Goal: Task Accomplishment & Management: Manage account settings

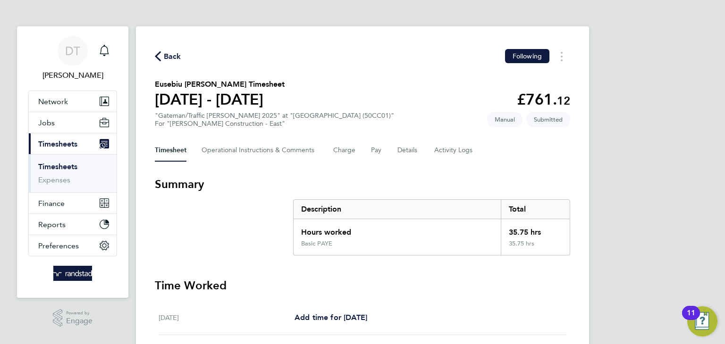
click at [65, 165] on link "Timesheets" at bounding box center [57, 166] width 39 height 9
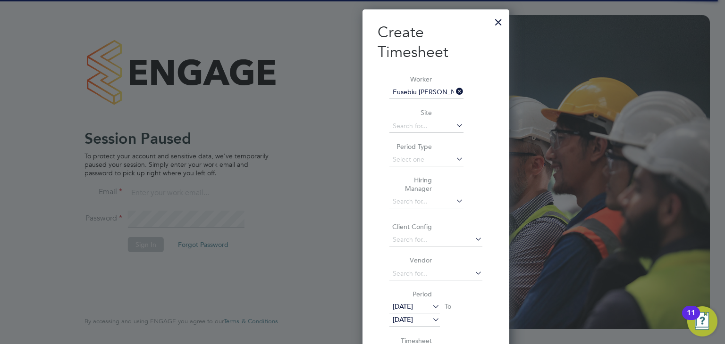
scroll to position [733, 147]
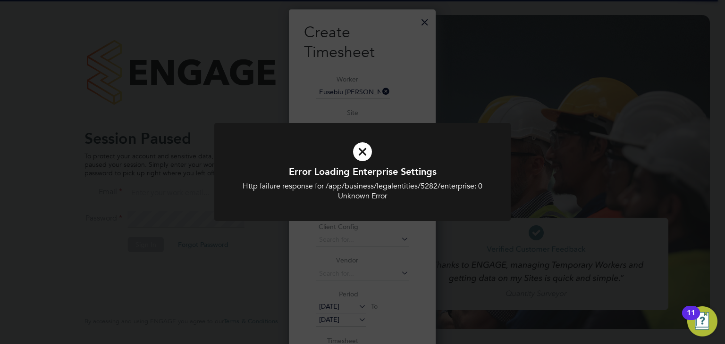
click at [426, 24] on div "Error Loading Enterprise Settings Http failure response for /app/business/legal…" at bounding box center [362, 172] width 725 height 344
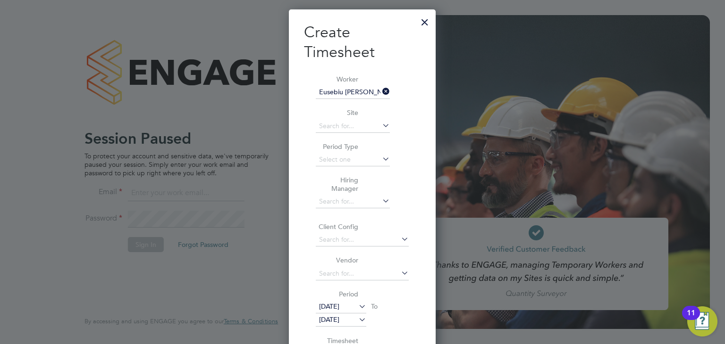
click at [425, 25] on div at bounding box center [424, 19] width 17 height 17
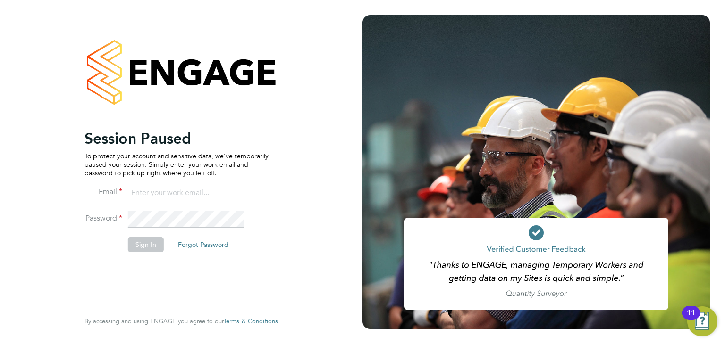
click at [165, 206] on li "Email" at bounding box center [176, 198] width 184 height 26
click at [172, 190] on input at bounding box center [186, 193] width 117 height 17
type input "daniel.tisseyre@randstad.co.uk"
click at [150, 241] on button "Sign In" at bounding box center [146, 244] width 36 height 15
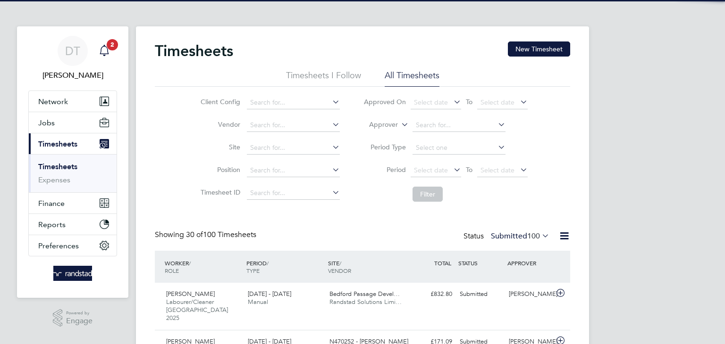
click at [106, 53] on icon "Main navigation" at bounding box center [104, 50] width 11 height 11
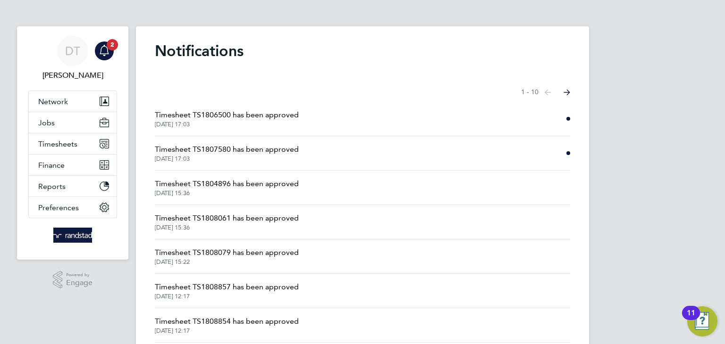
click at [217, 145] on span "Timesheet TS1807580 has been approved" at bounding box center [227, 149] width 144 height 11
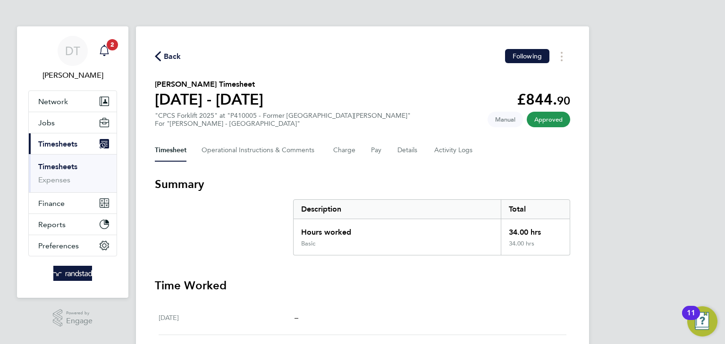
click at [104, 51] on icon "Main navigation" at bounding box center [104, 50] width 11 height 11
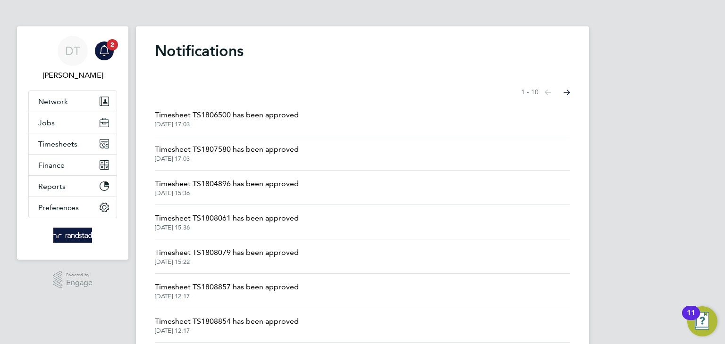
click at [201, 111] on span "Timesheet TS1806500 has been approved" at bounding box center [227, 114] width 144 height 11
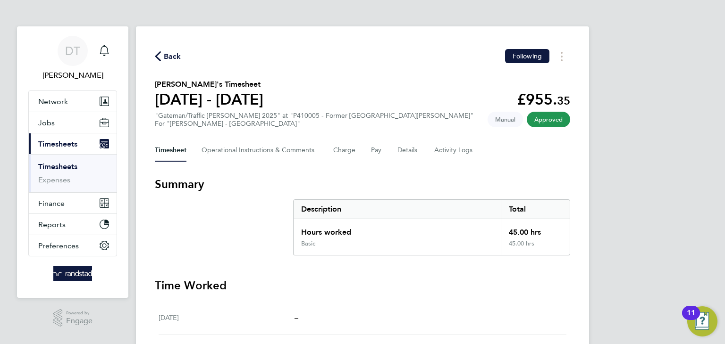
click at [171, 51] on span "Back" at bounding box center [172, 56] width 17 height 11
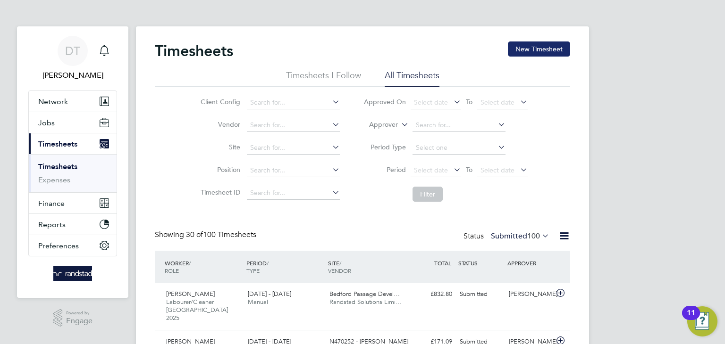
click at [529, 47] on button "New Timesheet" at bounding box center [539, 49] width 62 height 15
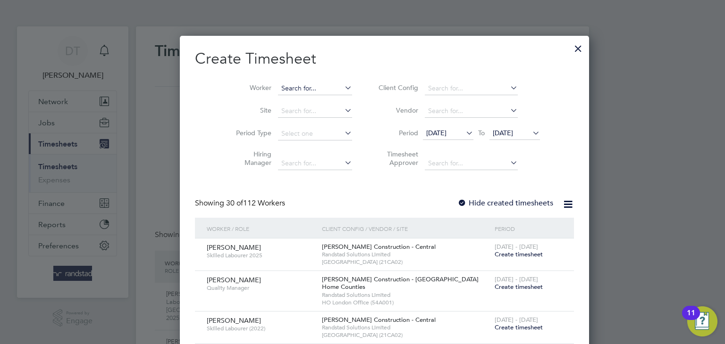
click at [278, 87] on input at bounding box center [315, 88] width 74 height 13
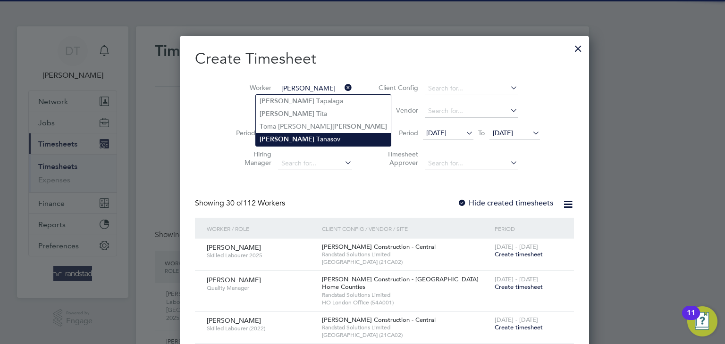
click at [283, 135] on b "[PERSON_NAME]" at bounding box center [287, 139] width 55 height 8
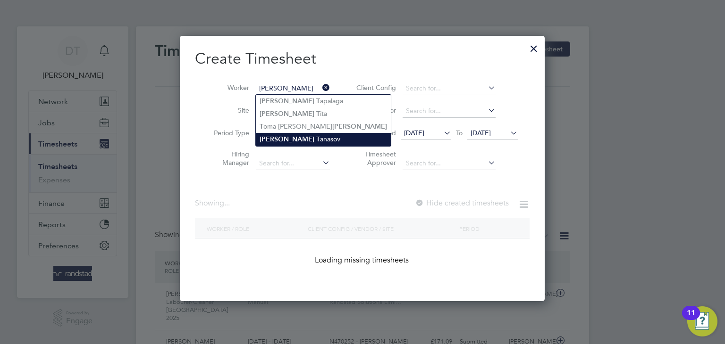
type input "[PERSON_NAME]"
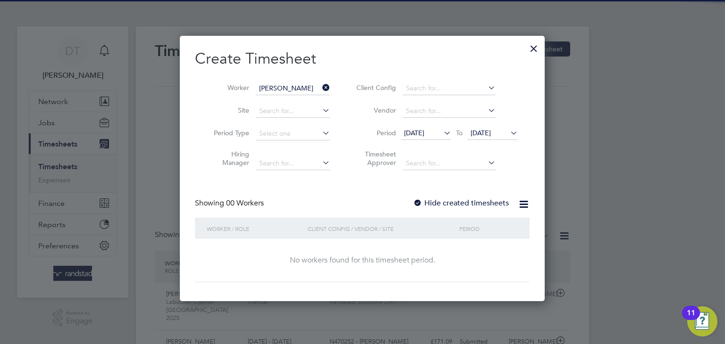
click at [446, 202] on label "Hide created timesheets" at bounding box center [461, 203] width 96 height 9
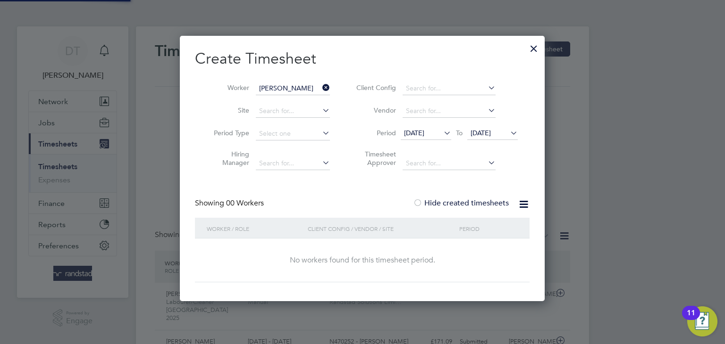
click at [484, 136] on span "[DATE]" at bounding box center [480, 133] width 20 height 8
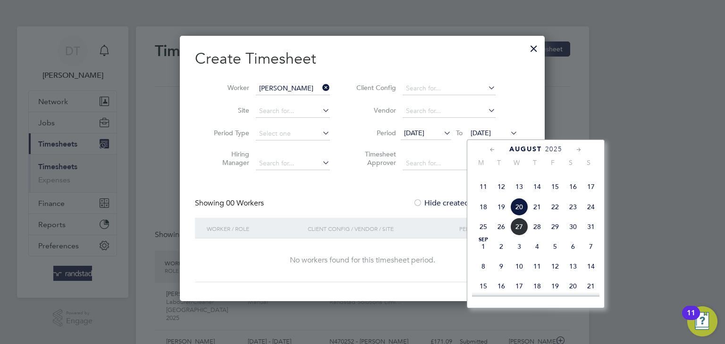
click at [520, 236] on span "27" at bounding box center [519, 227] width 18 height 18
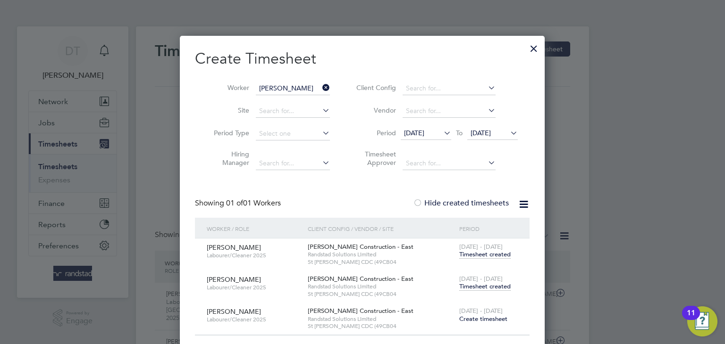
click at [486, 284] on span "Timesheet created" at bounding box center [484, 287] width 51 height 8
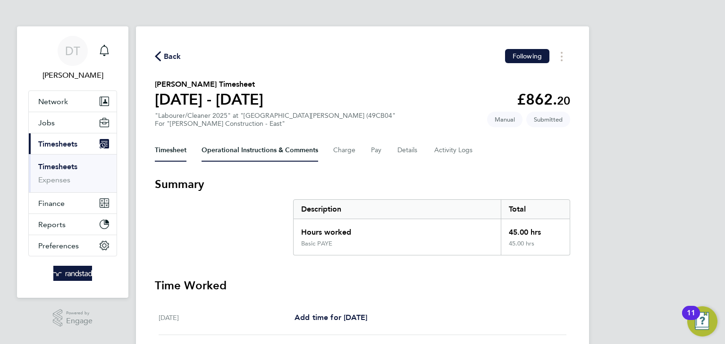
click at [253, 151] on Comments-tab "Operational Instructions & Comments" at bounding box center [259, 150] width 117 height 23
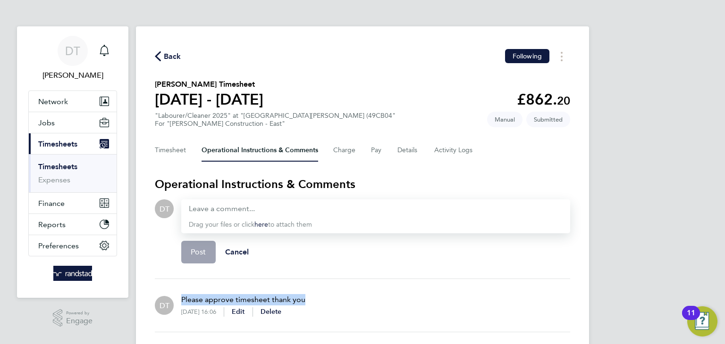
drag, startPoint x: 302, startPoint y: 301, endPoint x: 180, endPoint y: 300, distance: 122.2
click at [180, 300] on div "Please approve timesheet thank you [DATE] 16:06 Edit Delete" at bounding box center [240, 306] width 132 height 38
copy p "Please approve timesheet thank you"
click at [226, 212] on div at bounding box center [376, 208] width 374 height 11
click at [218, 208] on div at bounding box center [376, 208] width 374 height 11
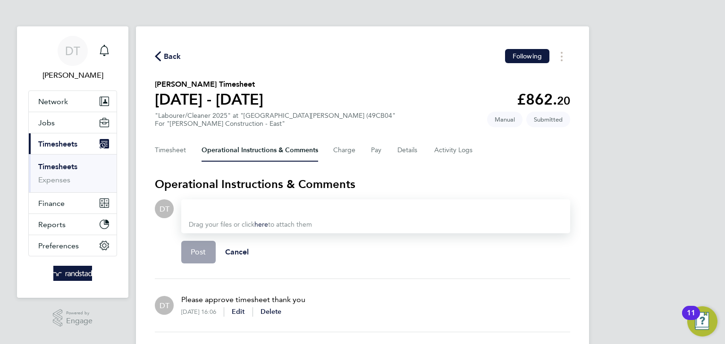
paste div
click at [198, 244] on button "Post" at bounding box center [198, 252] width 34 height 23
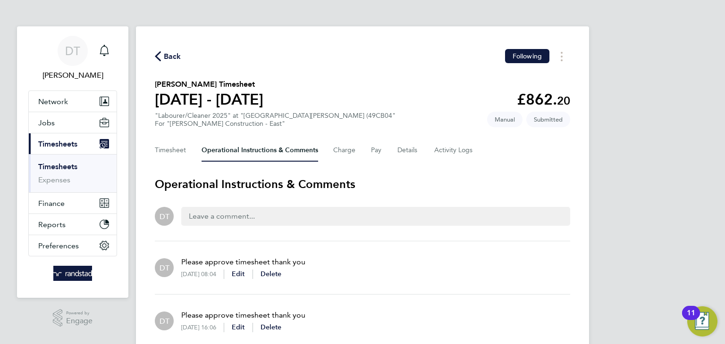
click at [173, 56] on span "Back" at bounding box center [172, 56] width 17 height 11
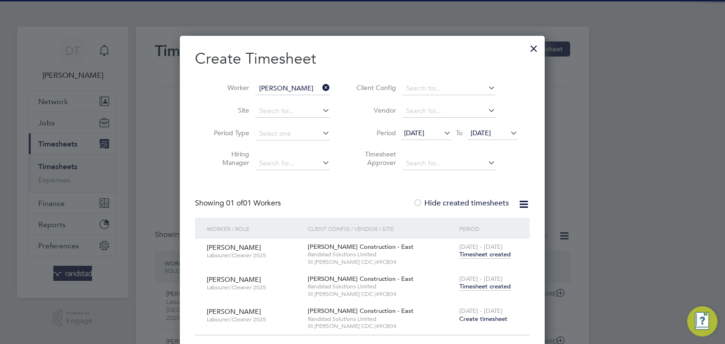
click at [319, 87] on input "[PERSON_NAME]" at bounding box center [293, 88] width 74 height 13
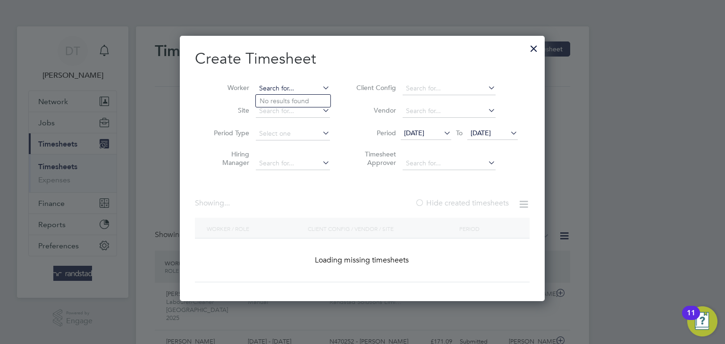
click at [271, 88] on input at bounding box center [293, 88] width 74 height 13
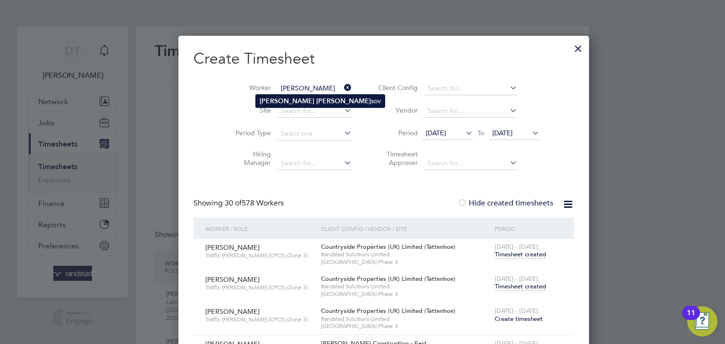
click at [316, 100] on b "[PERSON_NAME]" at bounding box center [343, 101] width 55 height 8
type input "[PERSON_NAME]"
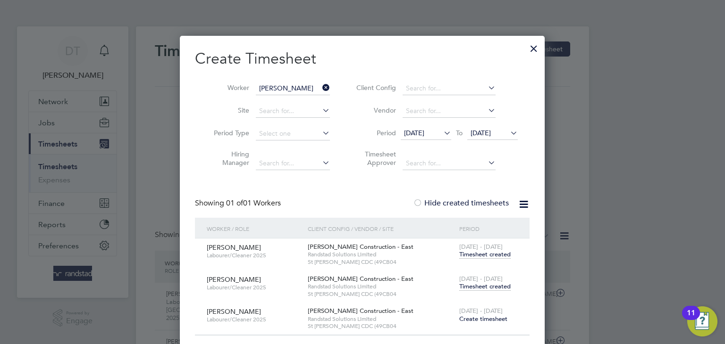
click at [477, 287] on span "Timesheet created" at bounding box center [484, 287] width 51 height 8
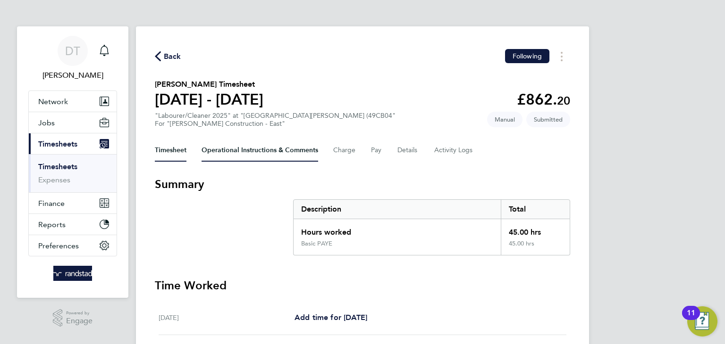
click at [216, 146] on Comments-tab "Operational Instructions & Comments" at bounding box center [259, 150] width 117 height 23
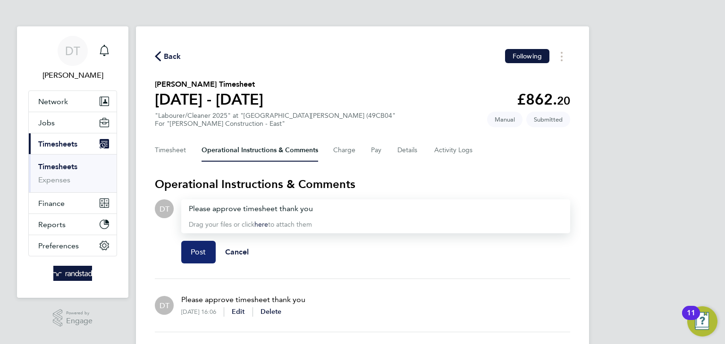
click at [195, 254] on span "Post" at bounding box center [199, 252] width 16 height 9
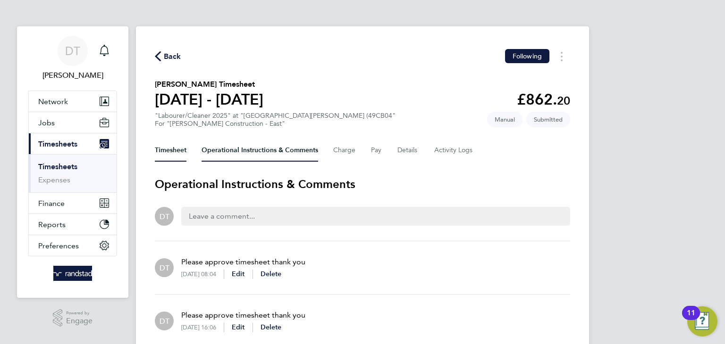
click at [173, 145] on button "Timesheet" at bounding box center [171, 150] width 32 height 23
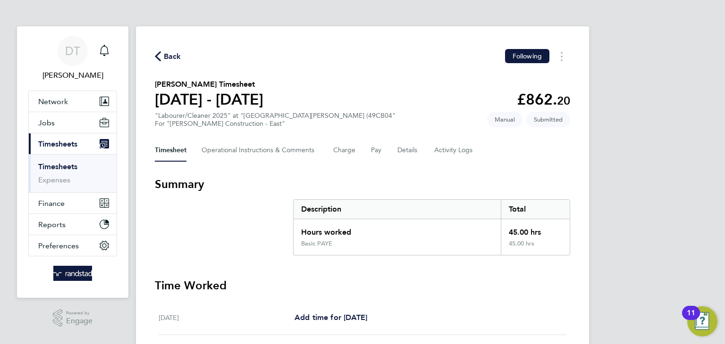
click at [172, 56] on span "Back" at bounding box center [172, 56] width 17 height 11
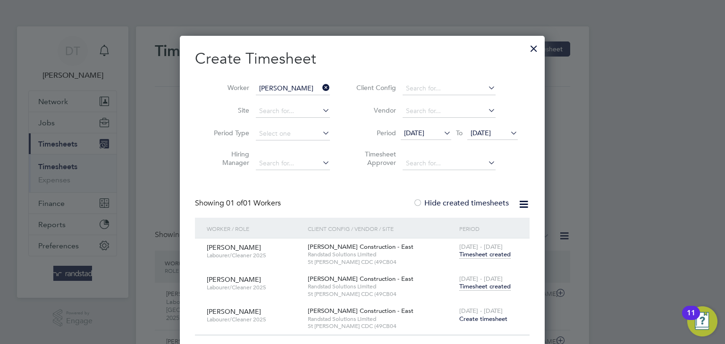
click at [535, 51] on div at bounding box center [533, 46] width 17 height 17
